Goal: Information Seeking & Learning: Learn about a topic

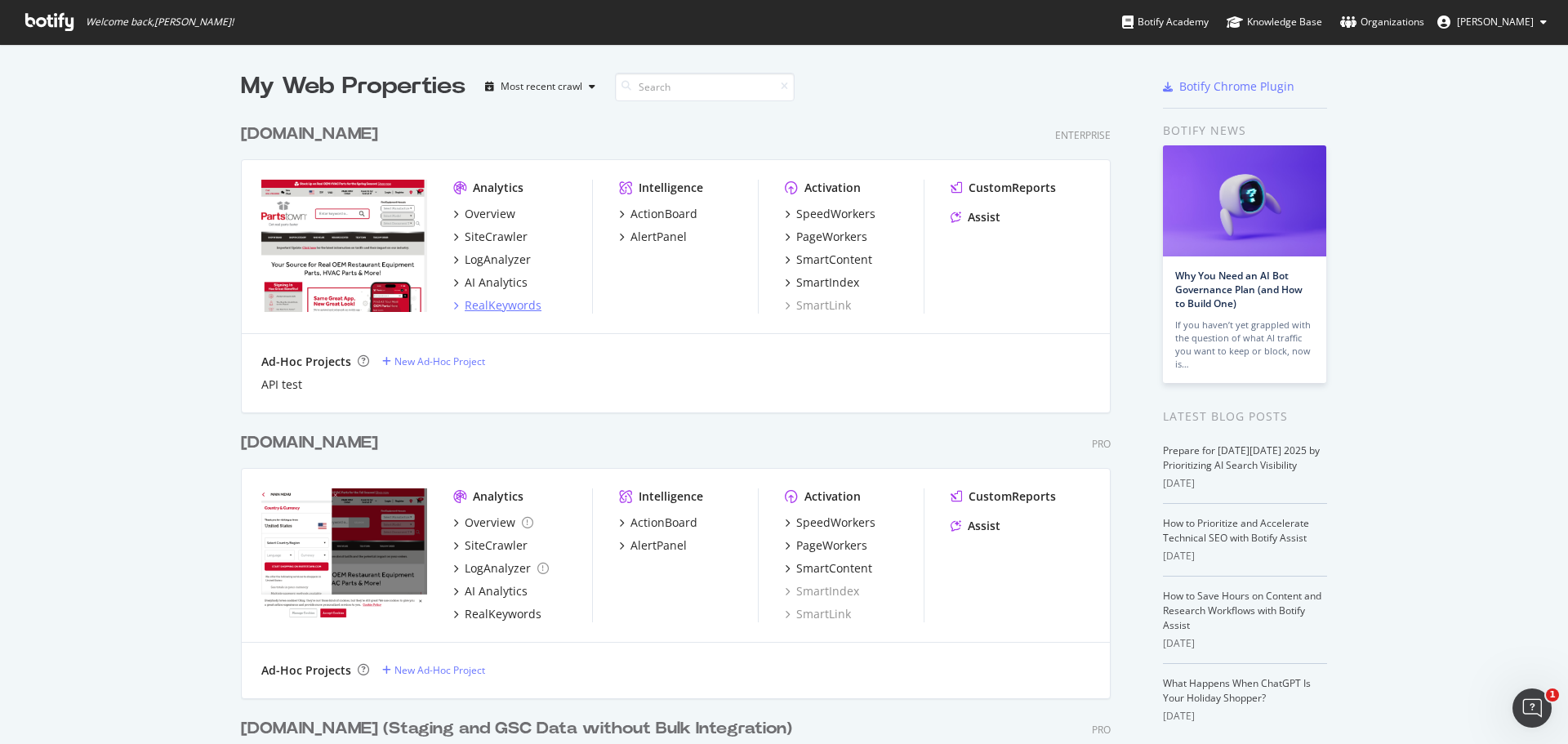
click at [501, 299] on div "RealKeywords" at bounding box center [503, 305] width 77 height 17
